Goal: Information Seeking & Learning: Learn about a topic

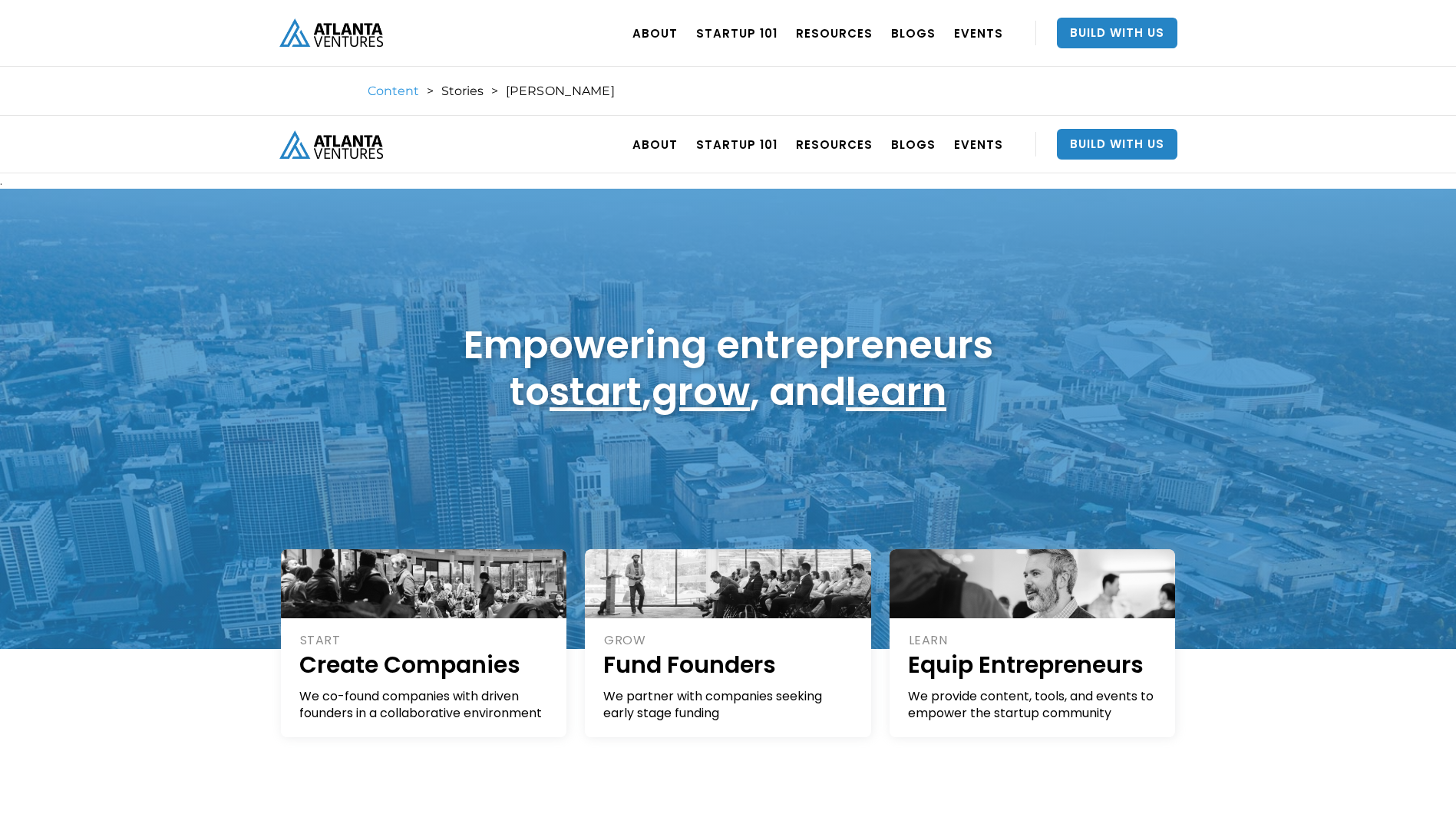
click at [392, 85] on link "Content" at bounding box center [393, 91] width 51 height 15
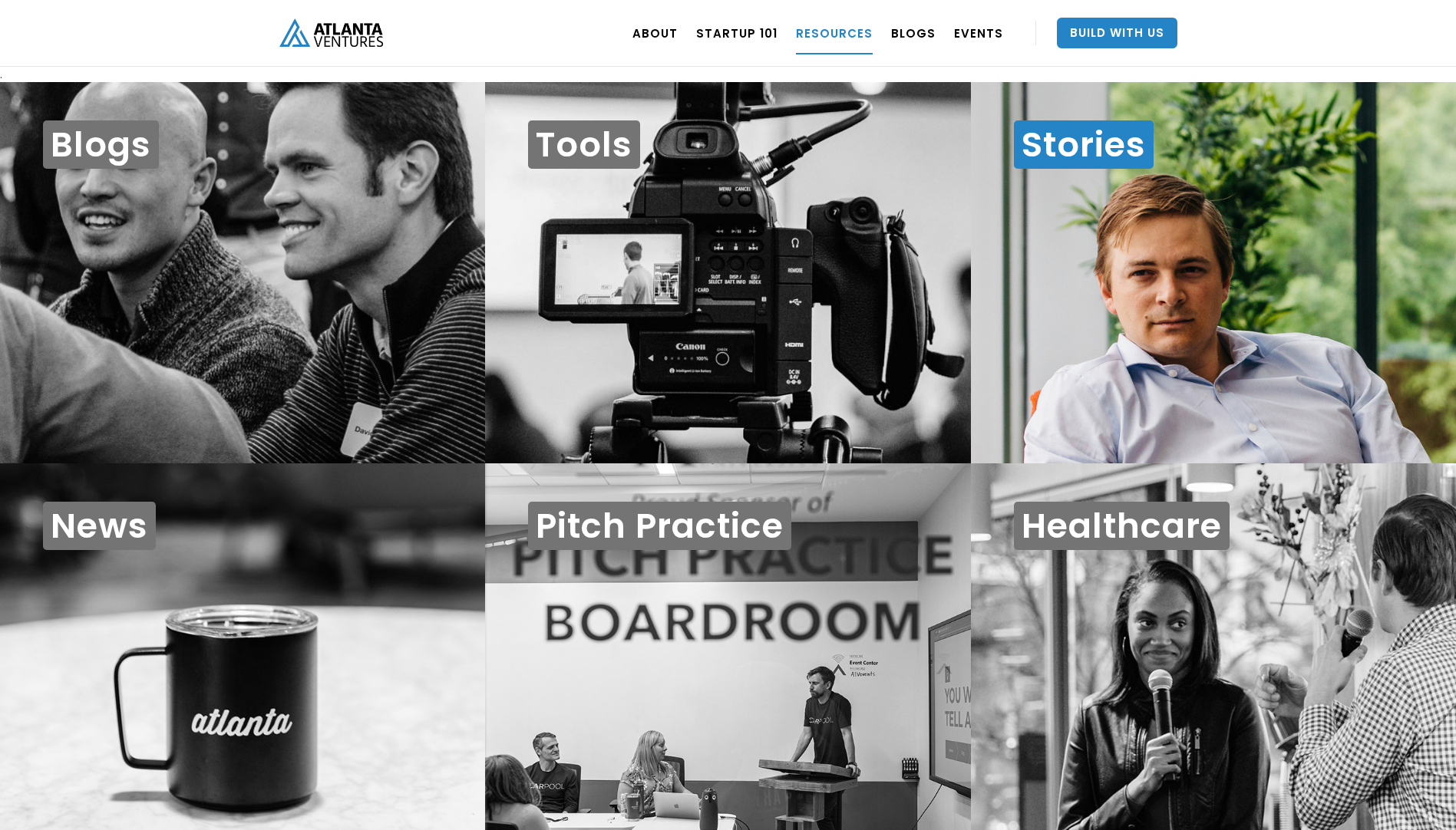
click at [1105, 154] on h1 "Stories" at bounding box center [1083, 145] width 140 height 48
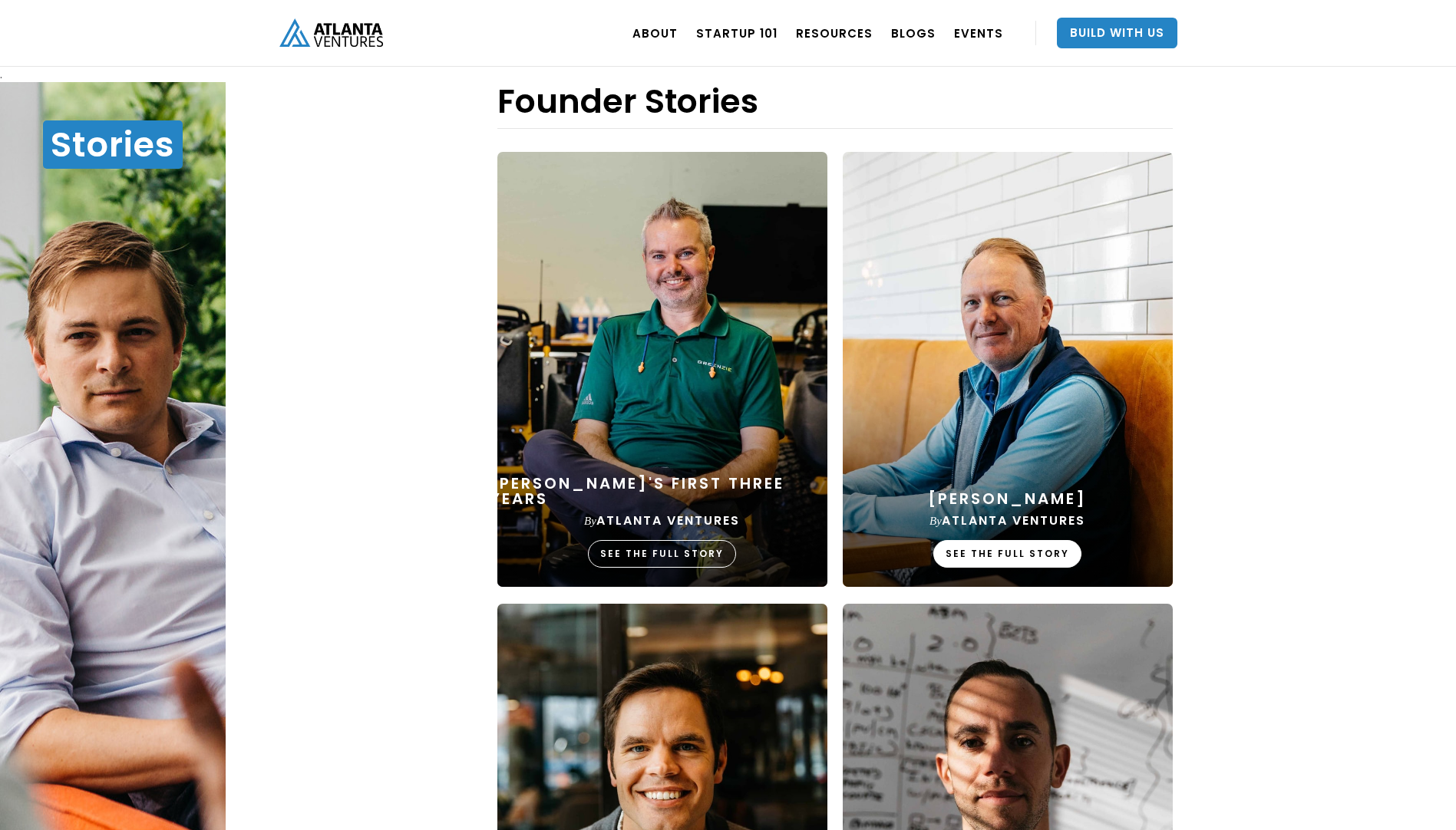
click at [1003, 553] on div "SEE THE FULL STORY" at bounding box center [1007, 554] width 148 height 28
